Goal: Task Accomplishment & Management: Manage account settings

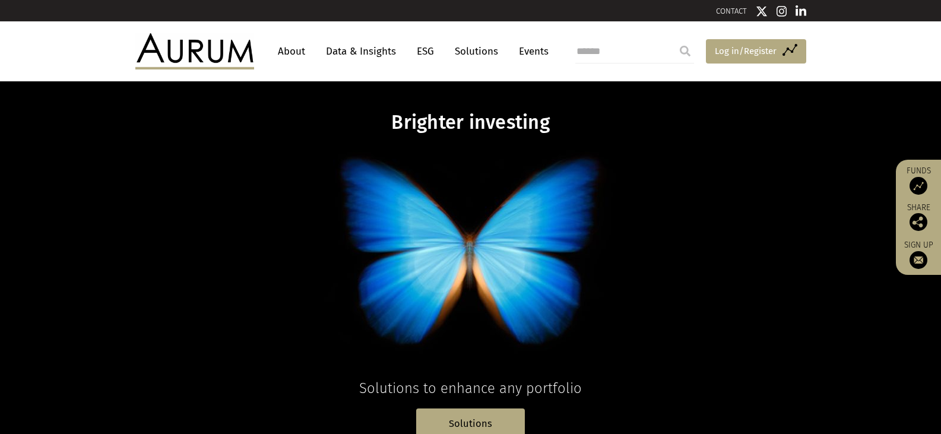
click at [726, 48] on span "Log in/Register" at bounding box center [745, 51] width 62 height 14
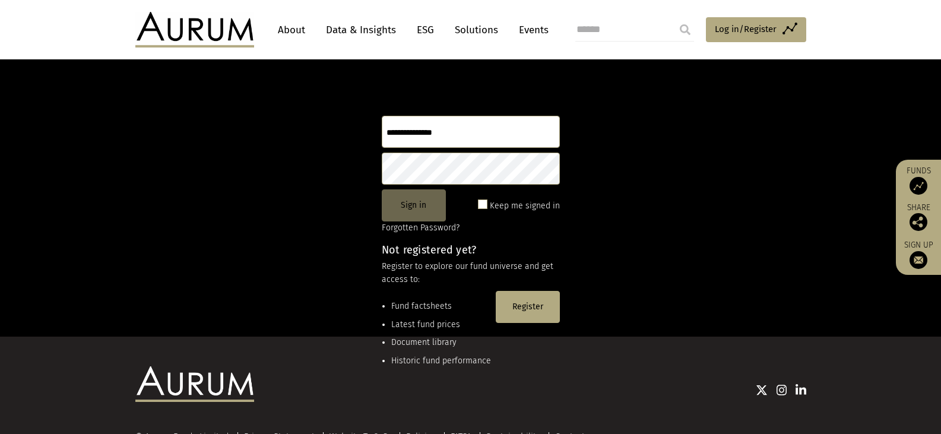
scroll to position [119, 0]
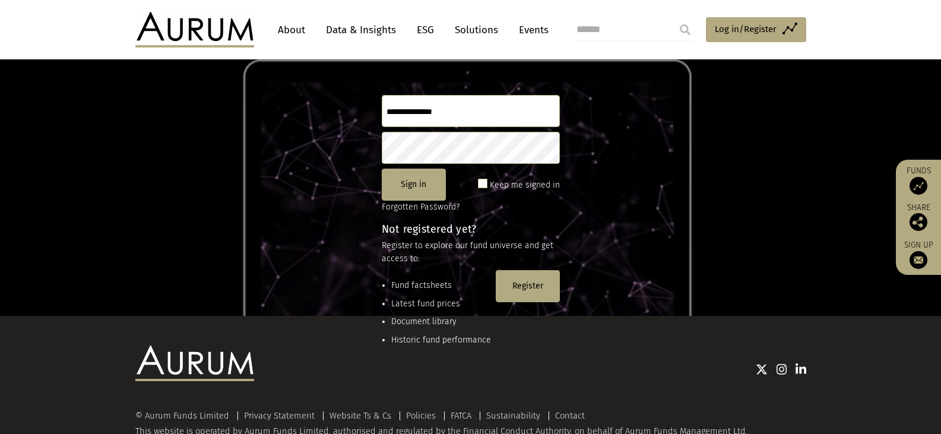
click at [414, 112] on input "text" at bounding box center [471, 111] width 178 height 32
type input "**********"
click at [425, 185] on button "Sign in" at bounding box center [414, 185] width 64 height 32
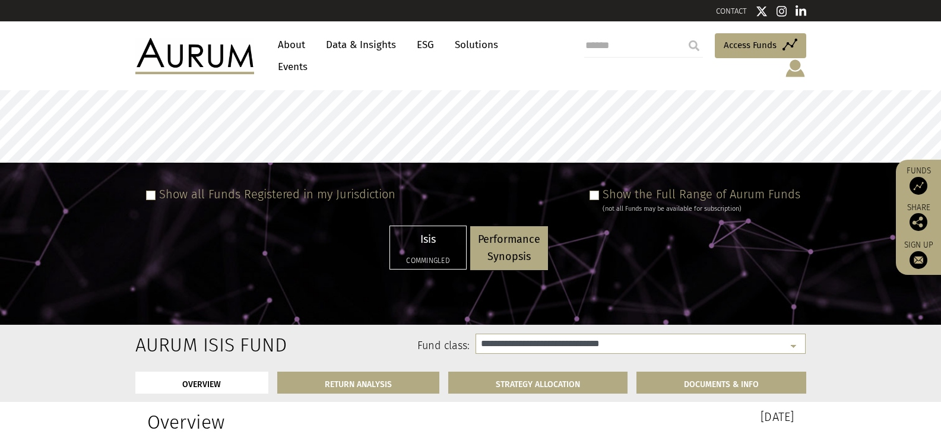
select select "**********"
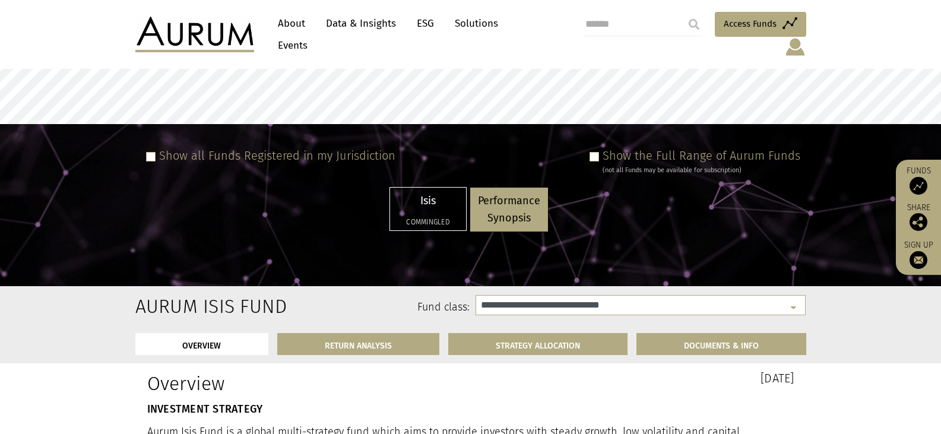
scroll to position [59, 0]
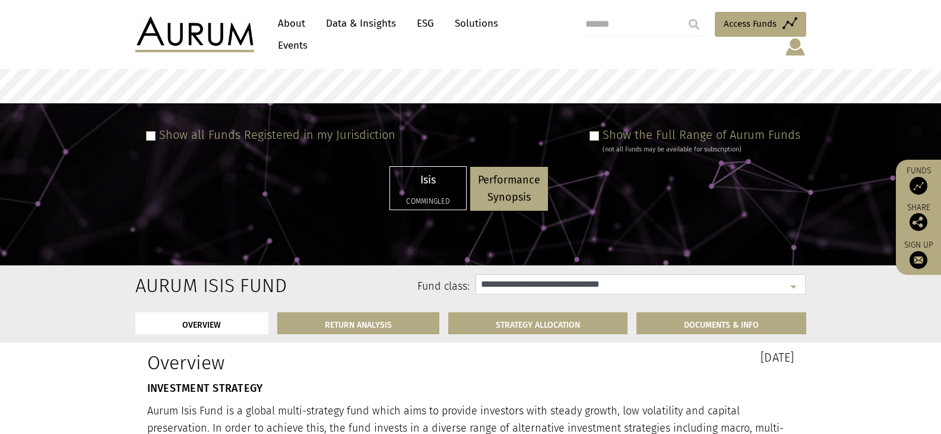
click at [588, 274] on select "**********" at bounding box center [640, 284] width 330 height 20
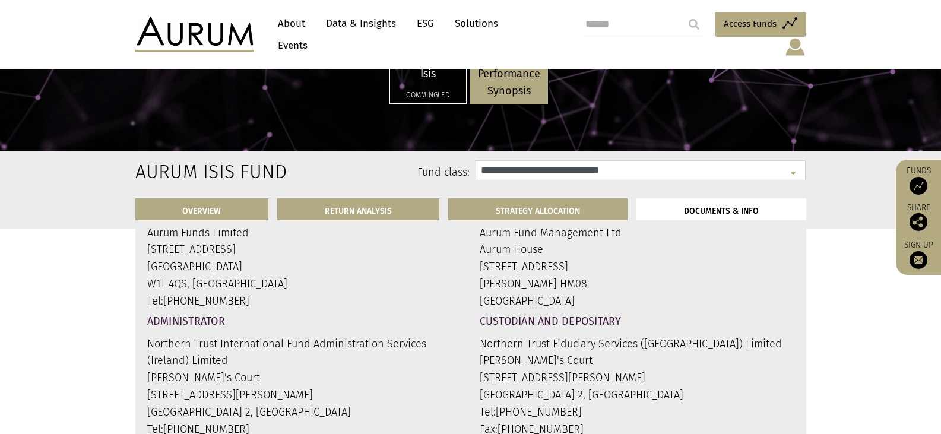
scroll to position [3976, 0]
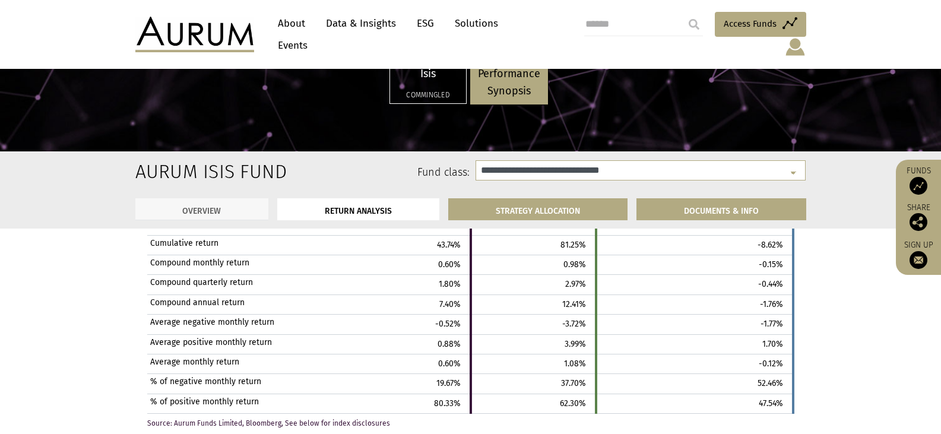
click at [211, 205] on link "OVERVIEW" at bounding box center [202, 209] width 134 height 22
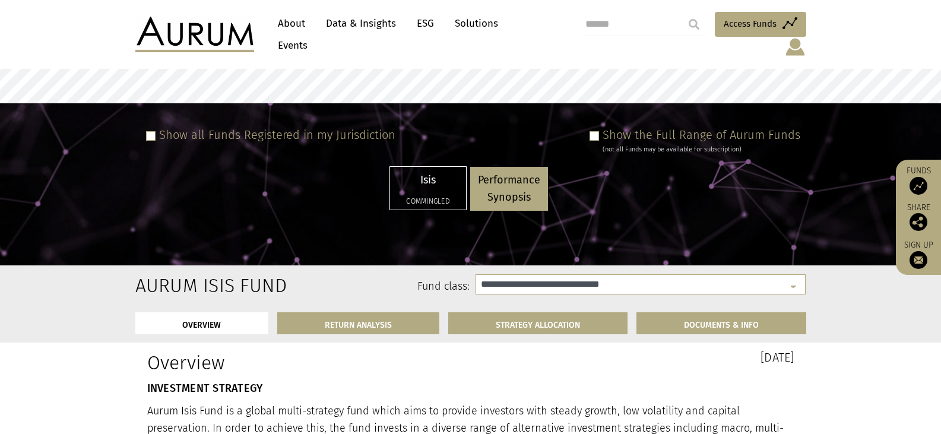
scroll to position [0, 0]
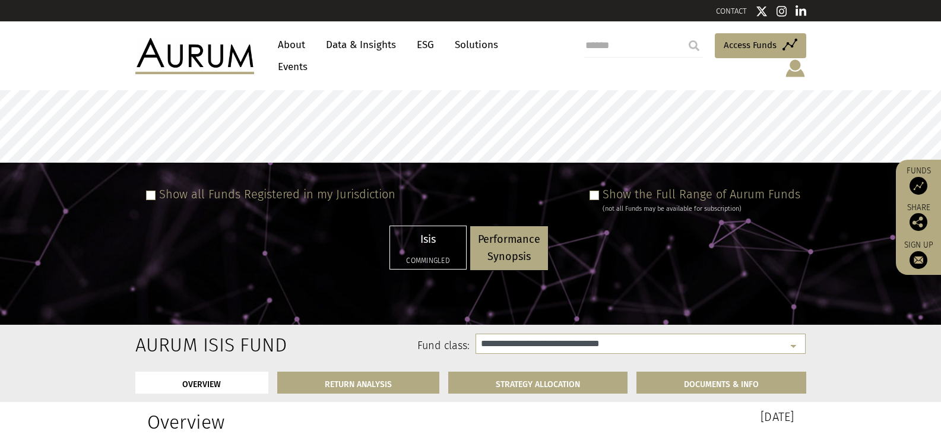
click at [915, 166] on link "Funds" at bounding box center [917, 180] width 33 height 29
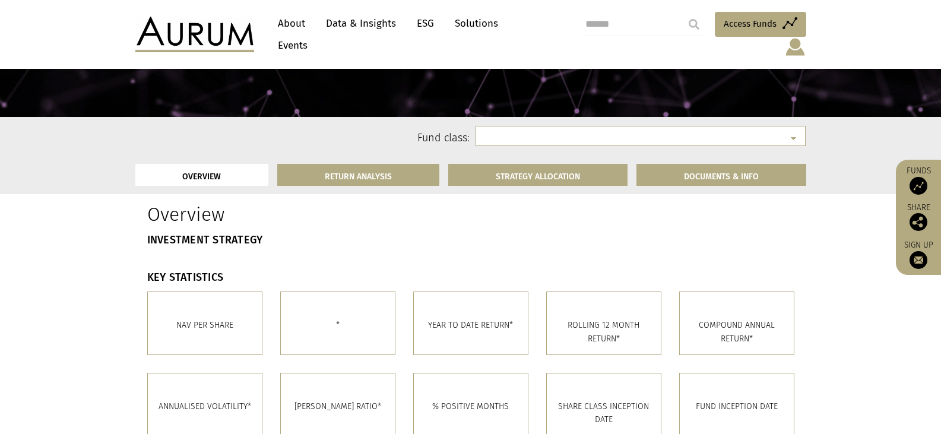
scroll to position [237, 0]
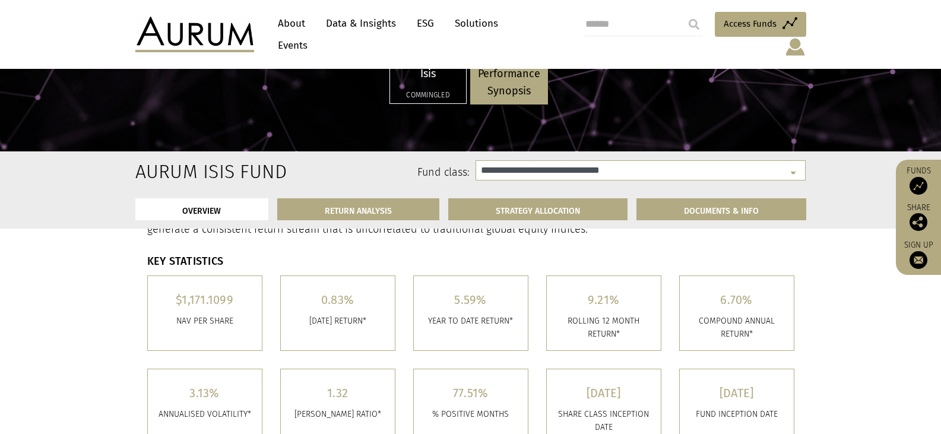
select select "**********"
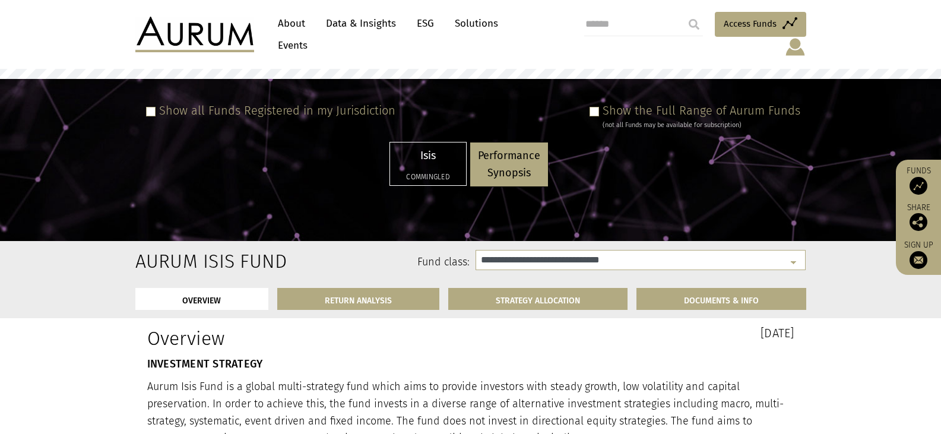
scroll to position [0, 0]
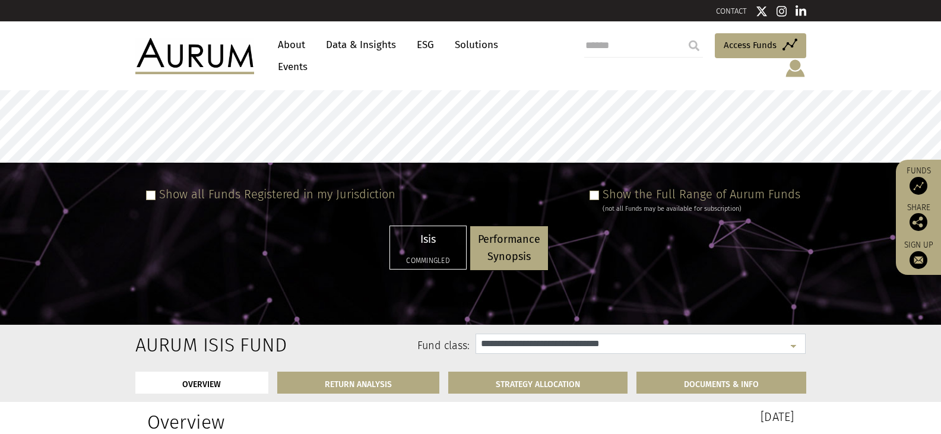
click at [521, 333] on select "**********" at bounding box center [640, 343] width 330 height 20
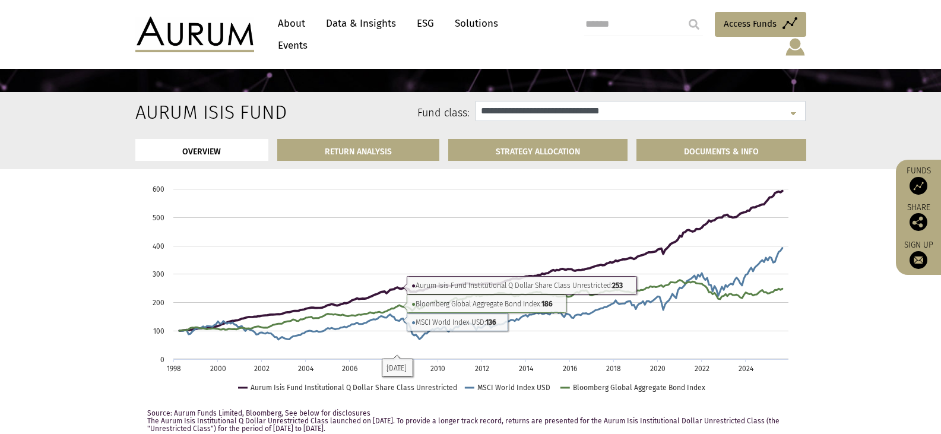
scroll to position [513, 0]
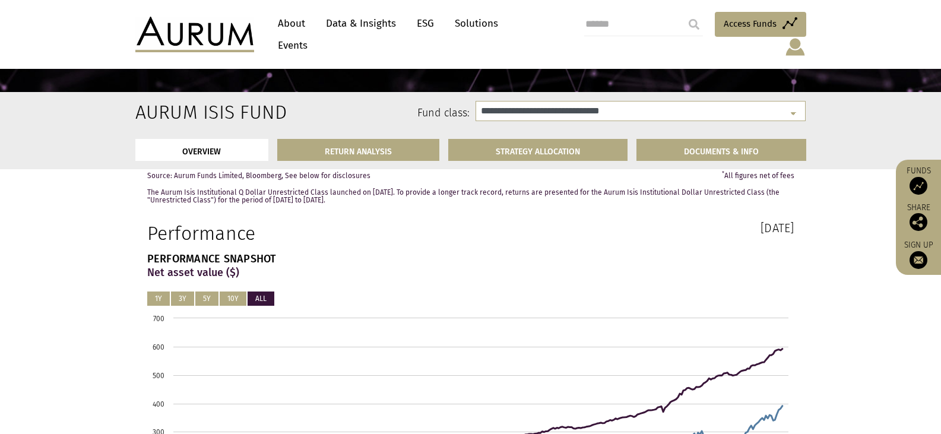
click at [350, 23] on link "Data & Insights" at bounding box center [361, 23] width 82 height 22
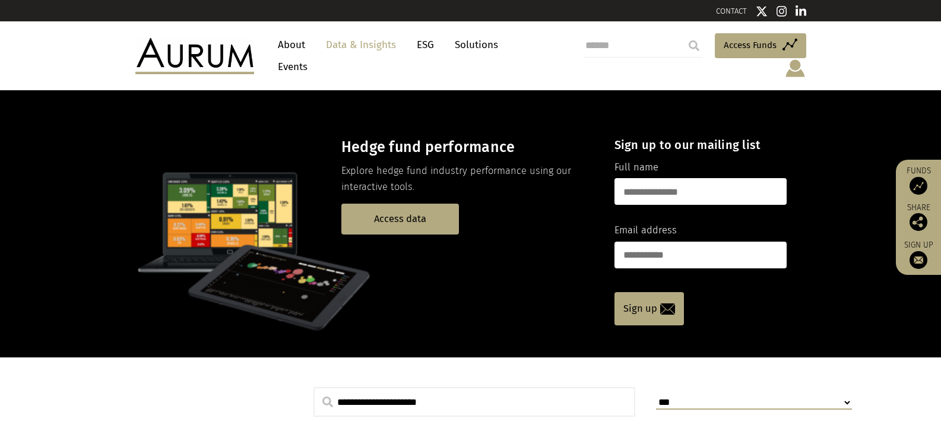
click at [465, 50] on link "Solutions" at bounding box center [476, 45] width 55 height 22
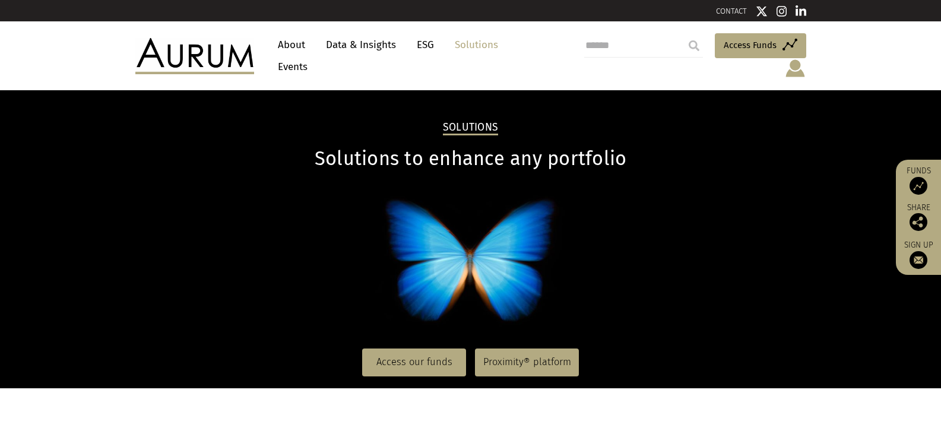
click at [474, 46] on link "Solutions" at bounding box center [476, 45] width 55 height 22
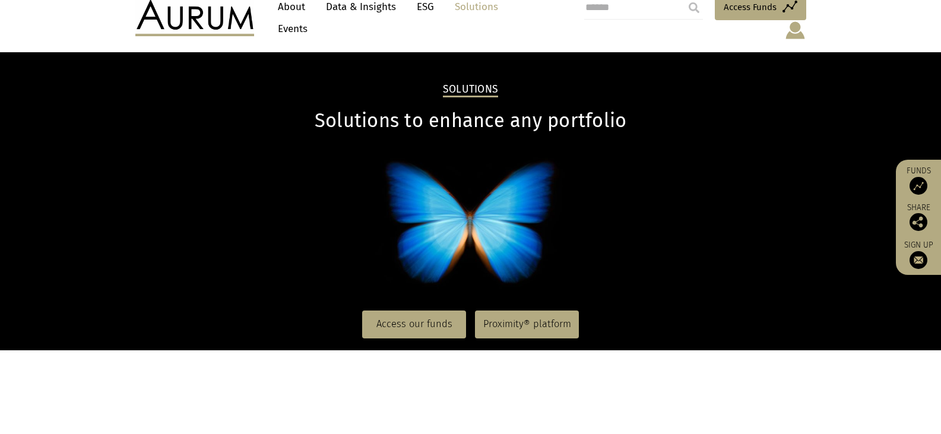
scroll to position [59, 0]
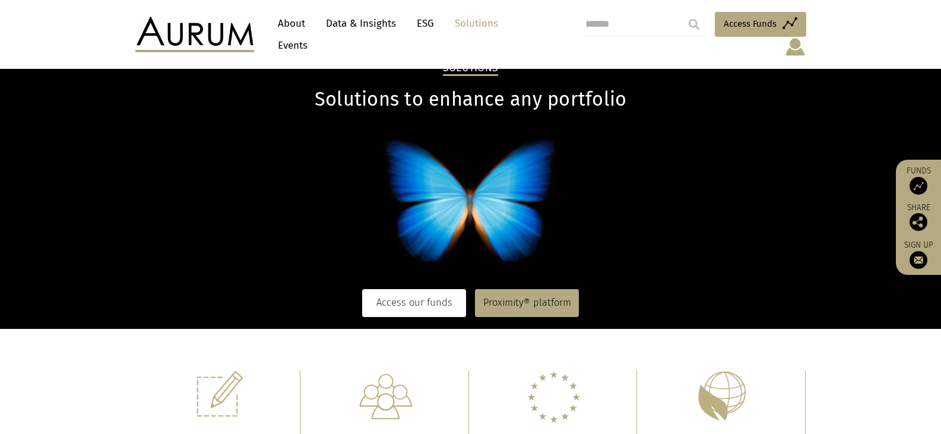
click at [424, 290] on link "Access our funds" at bounding box center [414, 302] width 104 height 27
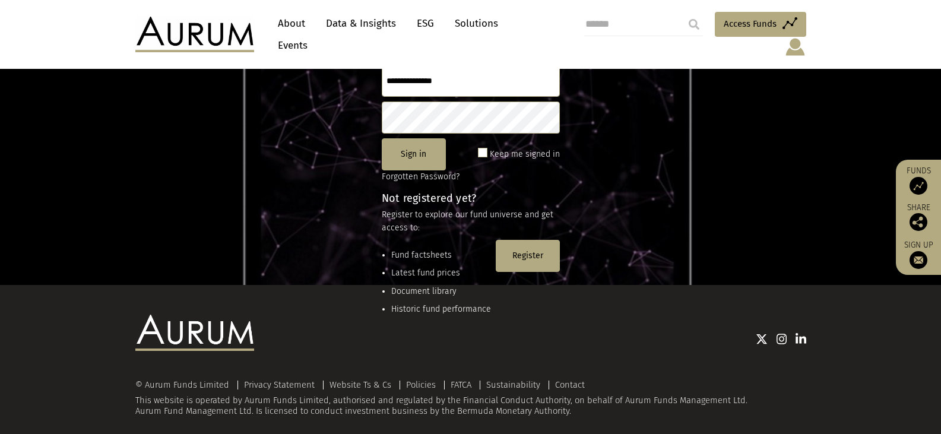
scroll to position [161, 0]
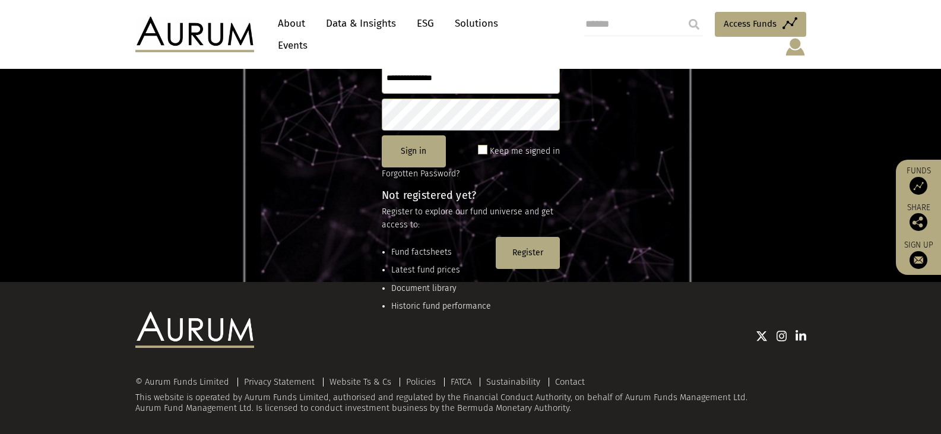
click at [405, 246] on li "Fund factsheets" at bounding box center [441, 252] width 100 height 13
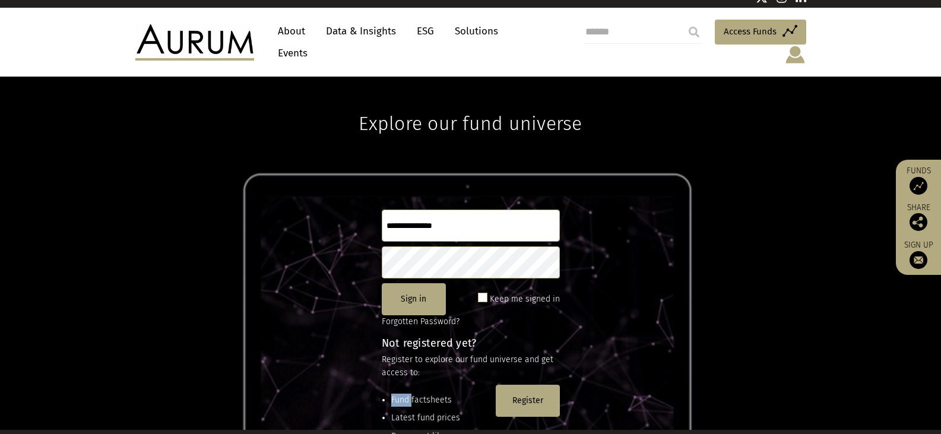
scroll to position [0, 0]
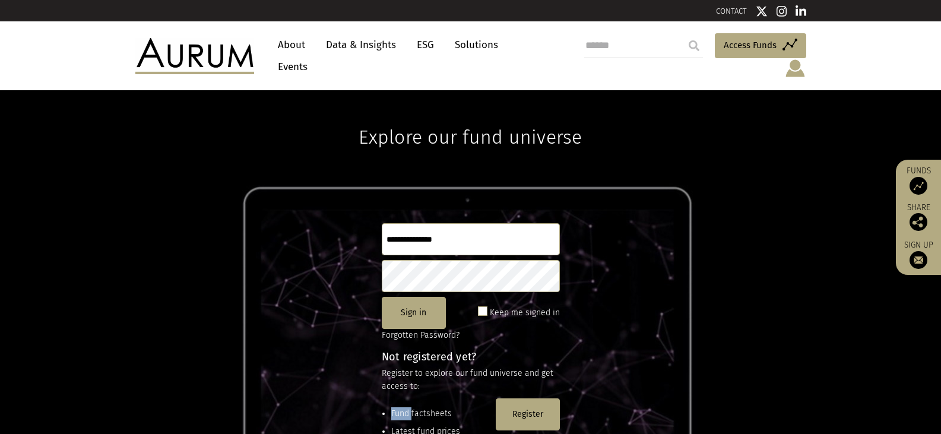
click at [465, 48] on link "Solutions" at bounding box center [476, 45] width 55 height 22
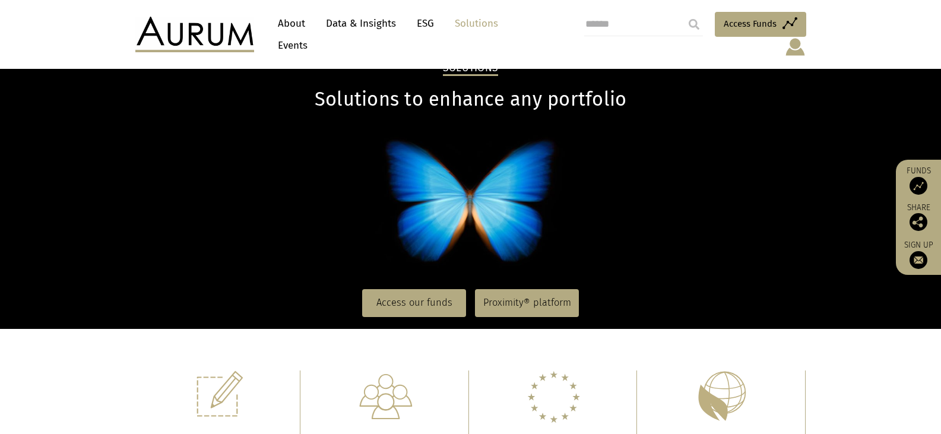
scroll to position [119, 0]
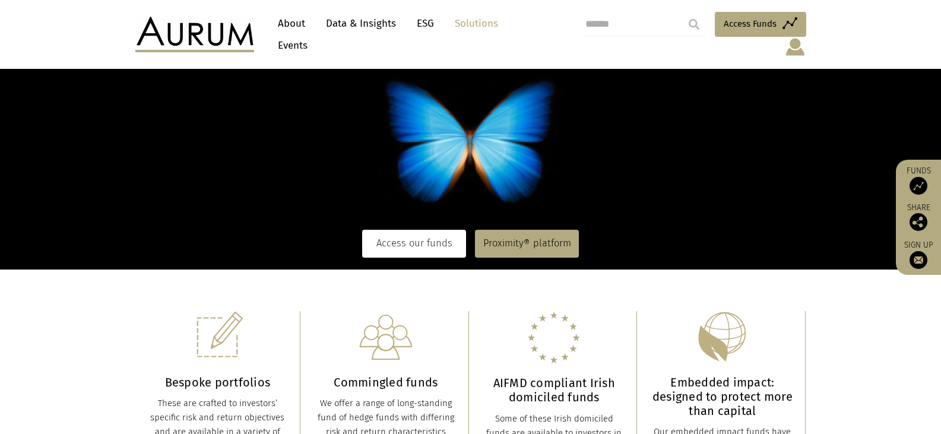
click at [418, 231] on link "Access our funds" at bounding box center [414, 243] width 104 height 27
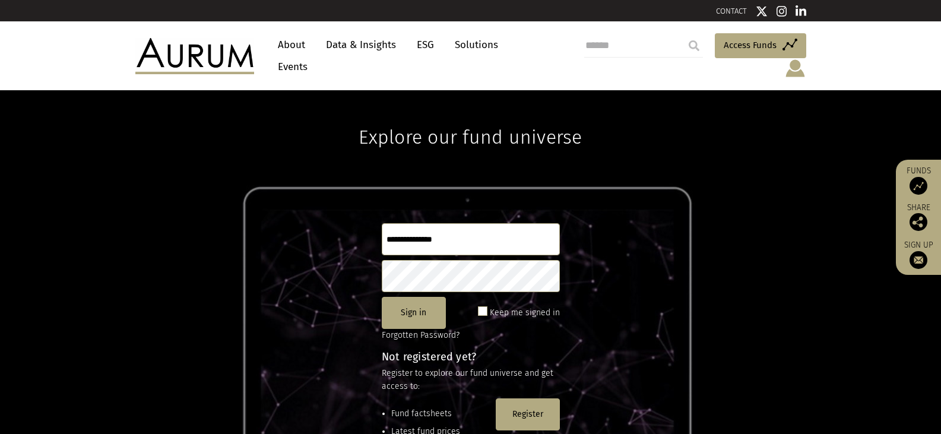
click at [793, 58] on img at bounding box center [795, 68] width 22 height 20
click at [740, 145] on div "Explore our fund universe Sign in Keep me signed in Forgotten Password? Not reg…" at bounding box center [470, 266] width 941 height 353
click at [420, 223] on input "text" at bounding box center [471, 239] width 178 height 32
type input "**********"
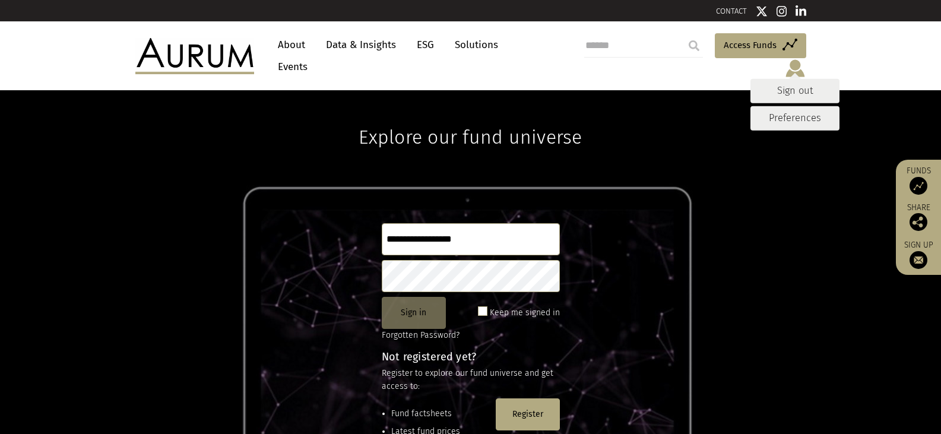
click at [407, 305] on button "Sign in" at bounding box center [414, 313] width 64 height 32
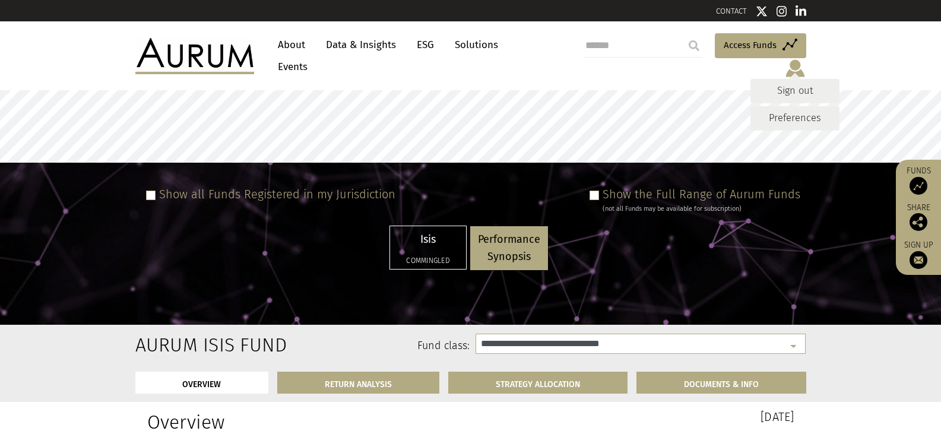
select select "**********"
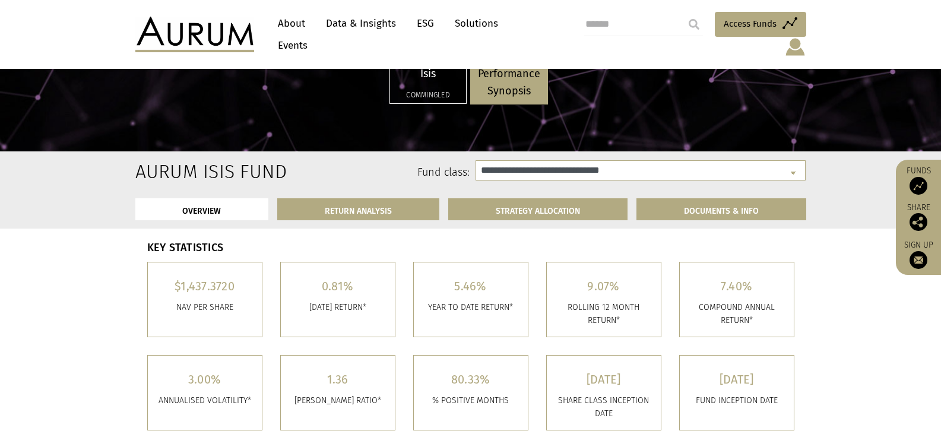
scroll to position [59, 0]
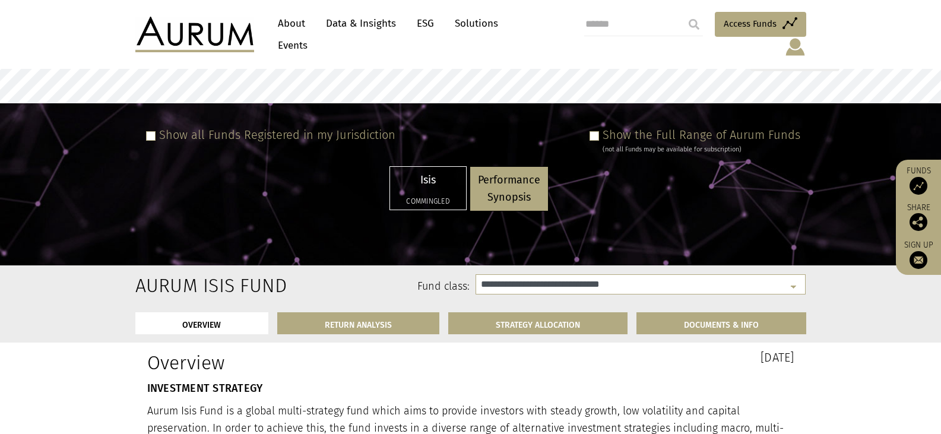
click at [475, 26] on link "Solutions" at bounding box center [476, 23] width 55 height 22
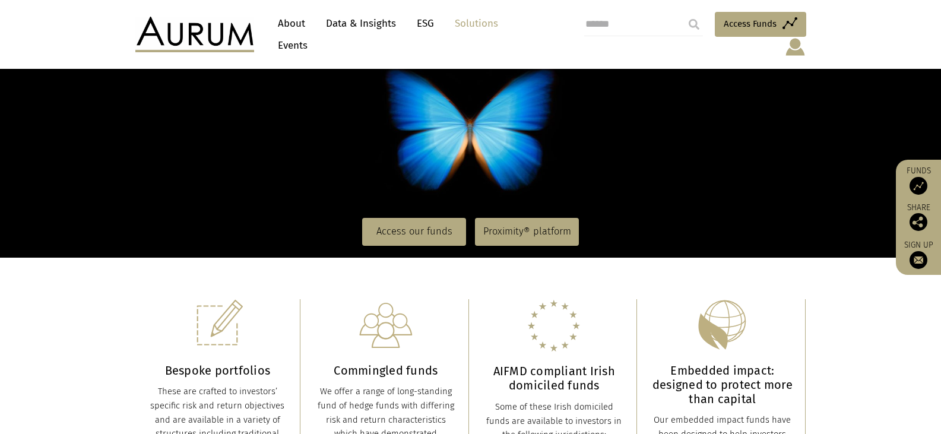
scroll to position [119, 0]
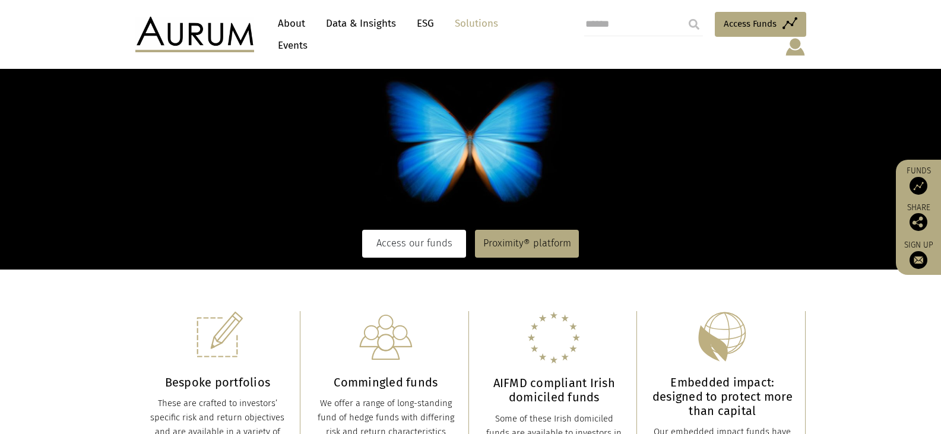
click at [410, 230] on link "Access our funds" at bounding box center [414, 243] width 104 height 27
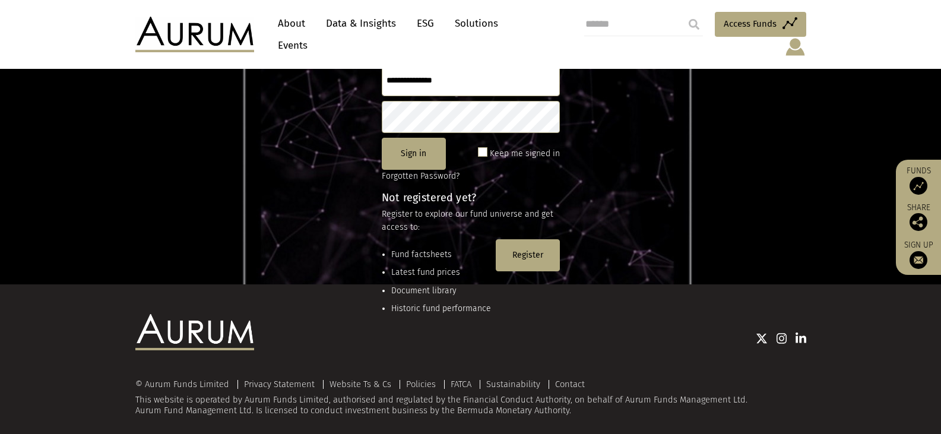
scroll to position [161, 0]
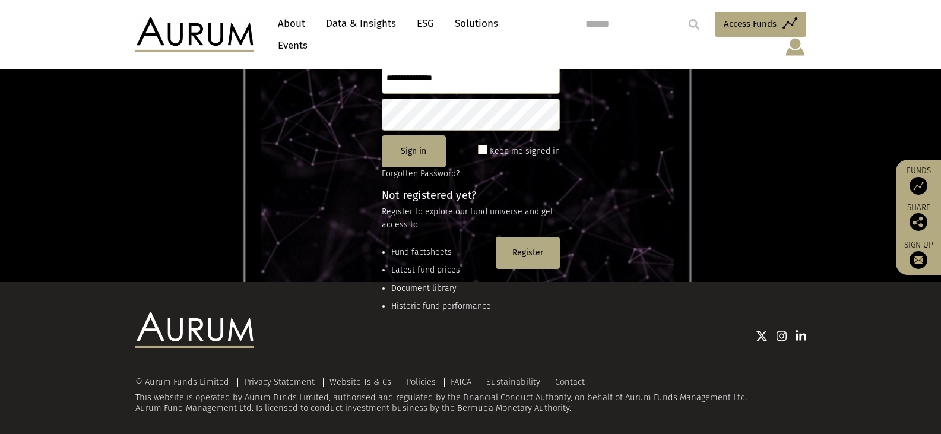
click at [790, 37] on img at bounding box center [795, 47] width 22 height 20
click at [800, 57] on link "Sign out" at bounding box center [794, 69] width 89 height 24
